Goal: Transaction & Acquisition: Purchase product/service

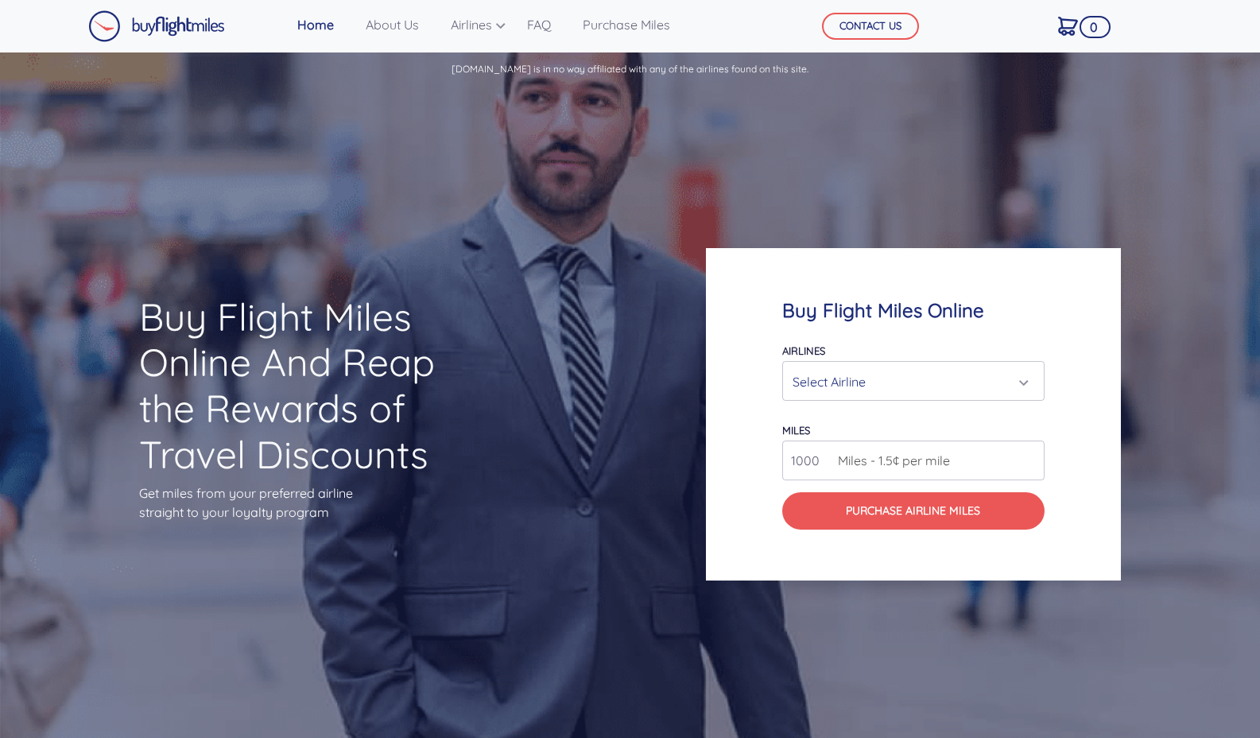
click at [906, 375] on div "Select Airline" at bounding box center [908, 381] width 232 height 30
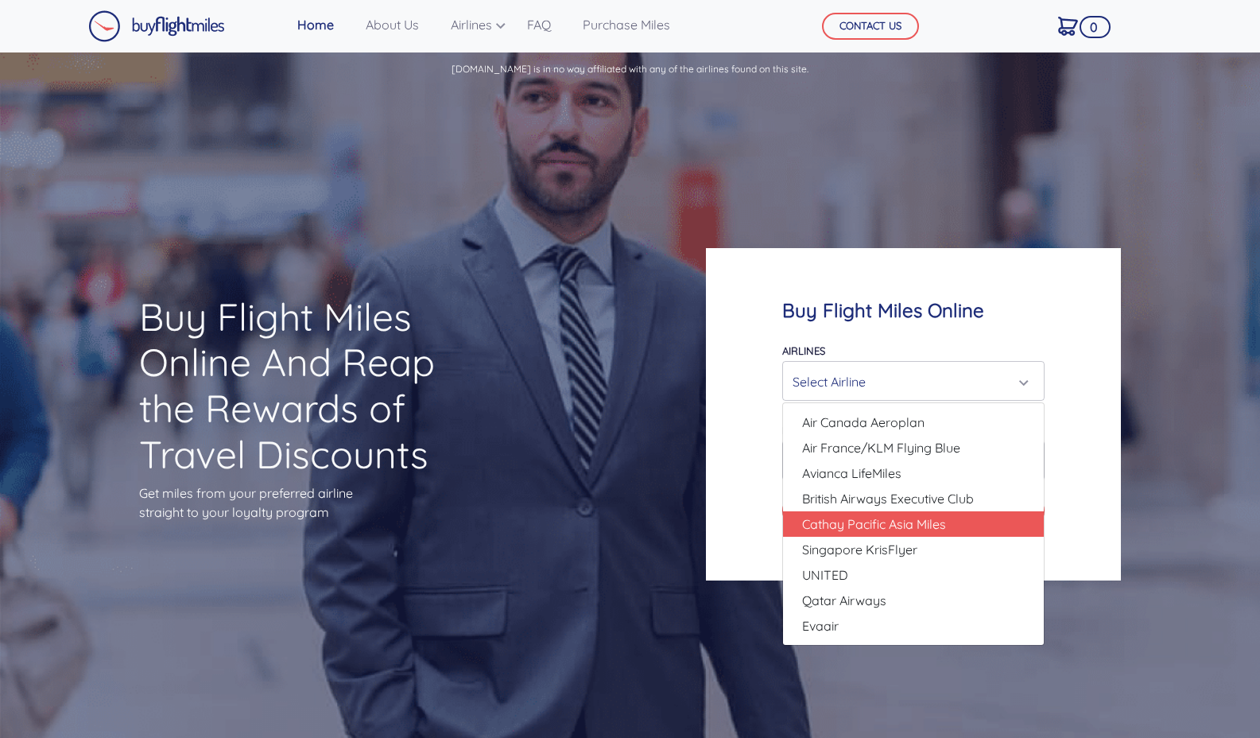
click at [901, 519] on span "Cathay Pacific Asia Miles" at bounding box center [874, 523] width 144 height 19
select select "Cathay Pacific Asia Miles"
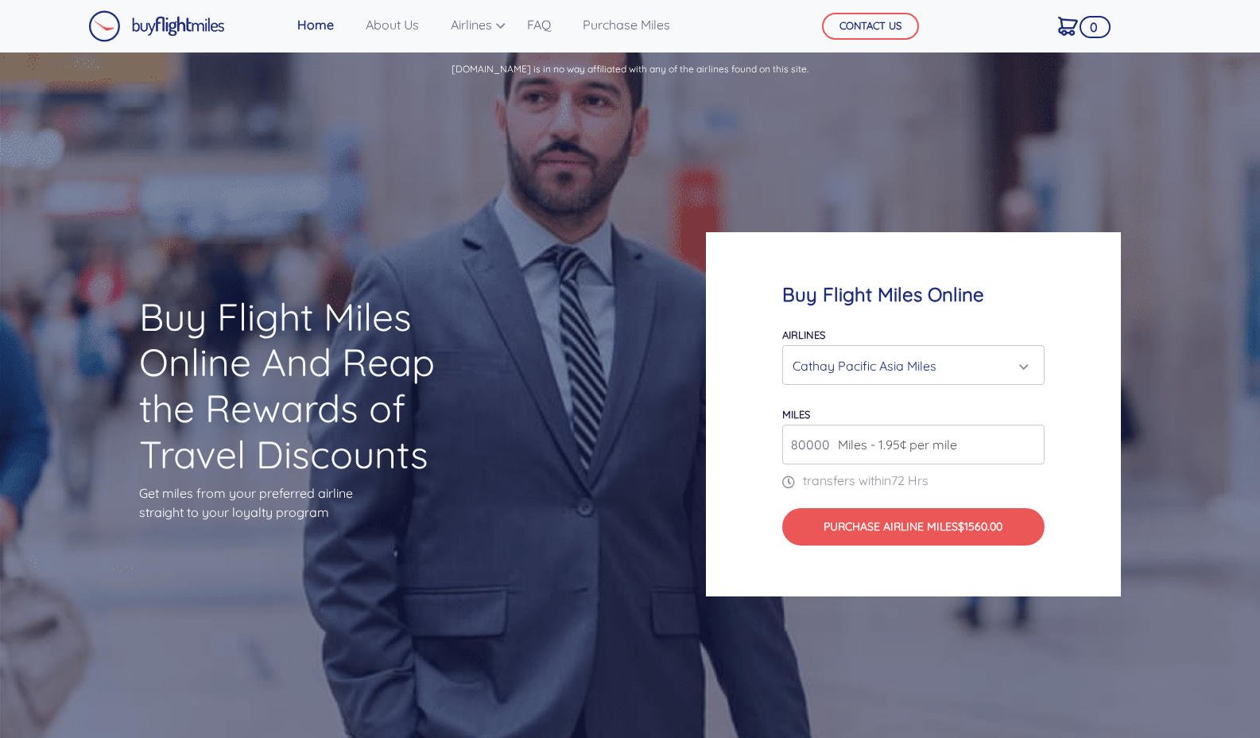
click at [993, 452] on input "80000" at bounding box center [913, 444] width 262 height 40
click at [1028, 440] on input "81000" at bounding box center [913, 444] width 262 height 40
type input "80000"
click at [1028, 450] on input "80000" at bounding box center [913, 444] width 262 height 40
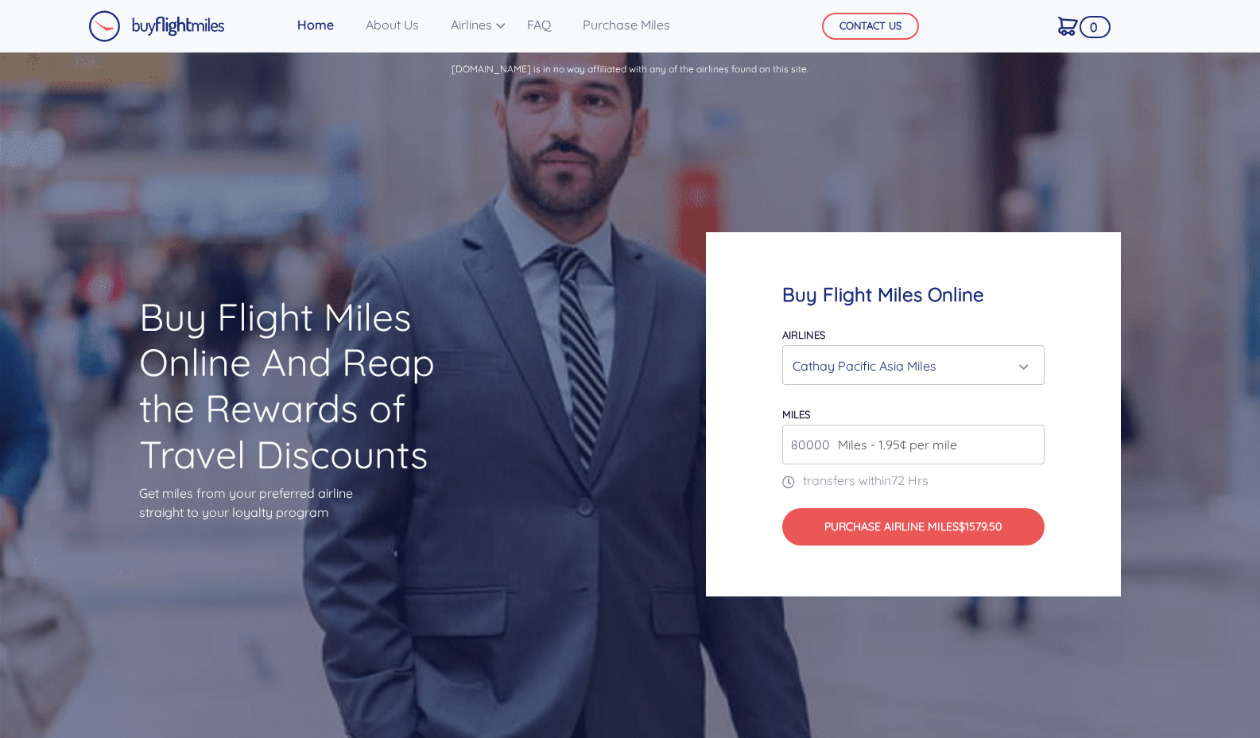
click at [1028, 450] on input "80000" at bounding box center [913, 444] width 262 height 40
click at [1067, 491] on div "Buy Flight Miles Online Airlines Air Canada Aeroplan Air France/KLM Flying Blue…" at bounding box center [913, 414] width 415 height 365
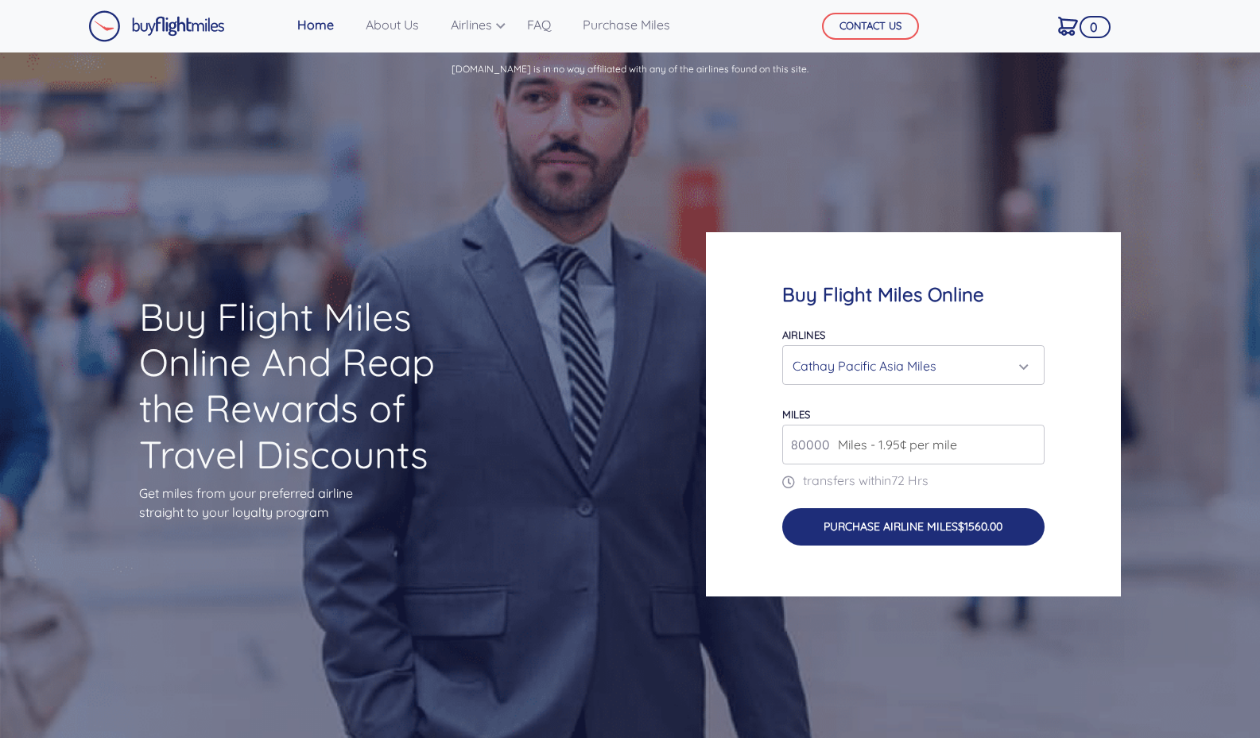
click at [1017, 522] on button "Purchase Airline Miles $1560.00" at bounding box center [913, 526] width 262 height 37
